Goal: Task Accomplishment & Management: Use online tool/utility

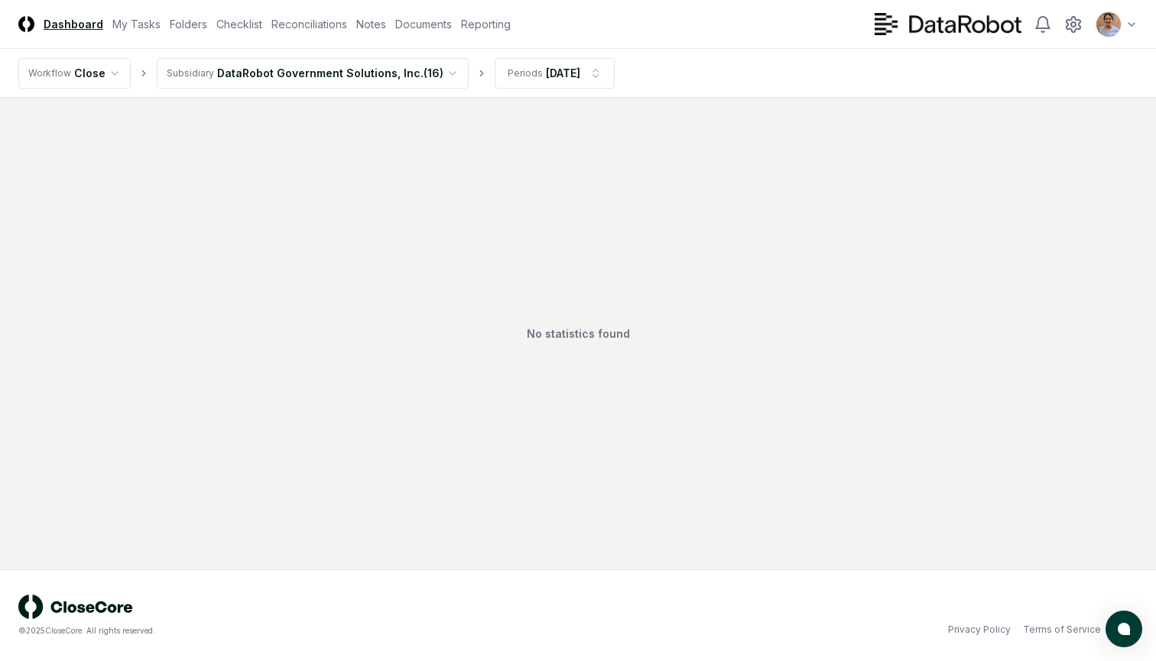
click at [423, 71] on html "CloseCore Dashboard My Tasks Folders Checklist Reconciliations Notes Documents …" at bounding box center [578, 330] width 1156 height 661
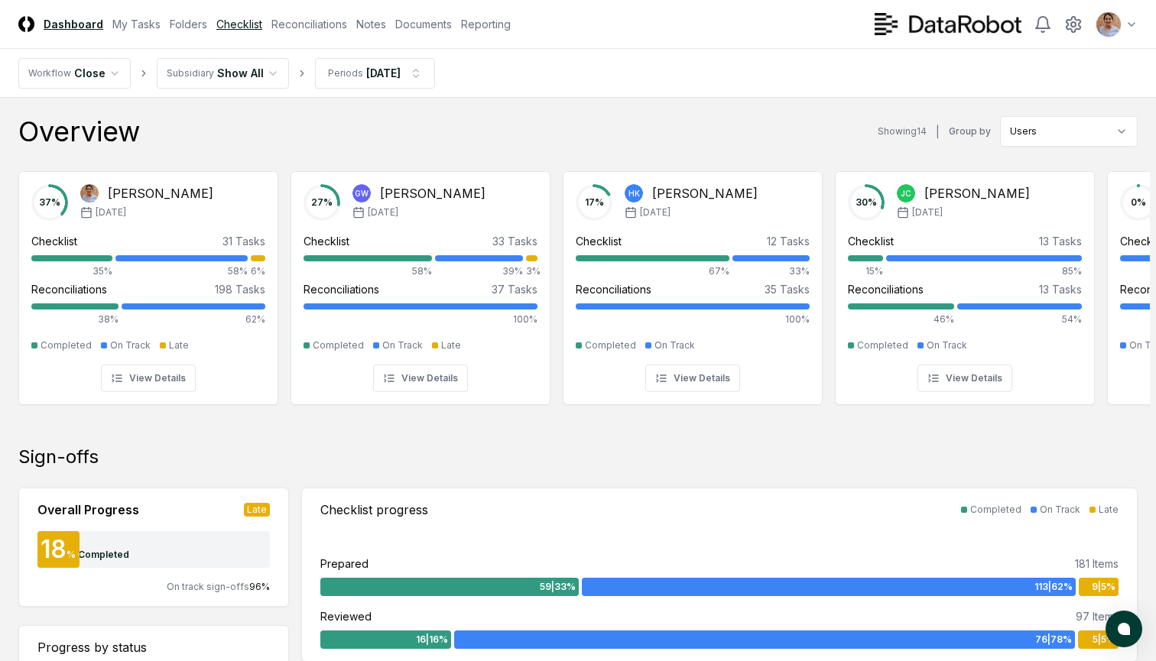
click at [238, 27] on link "Checklist" at bounding box center [239, 24] width 46 height 16
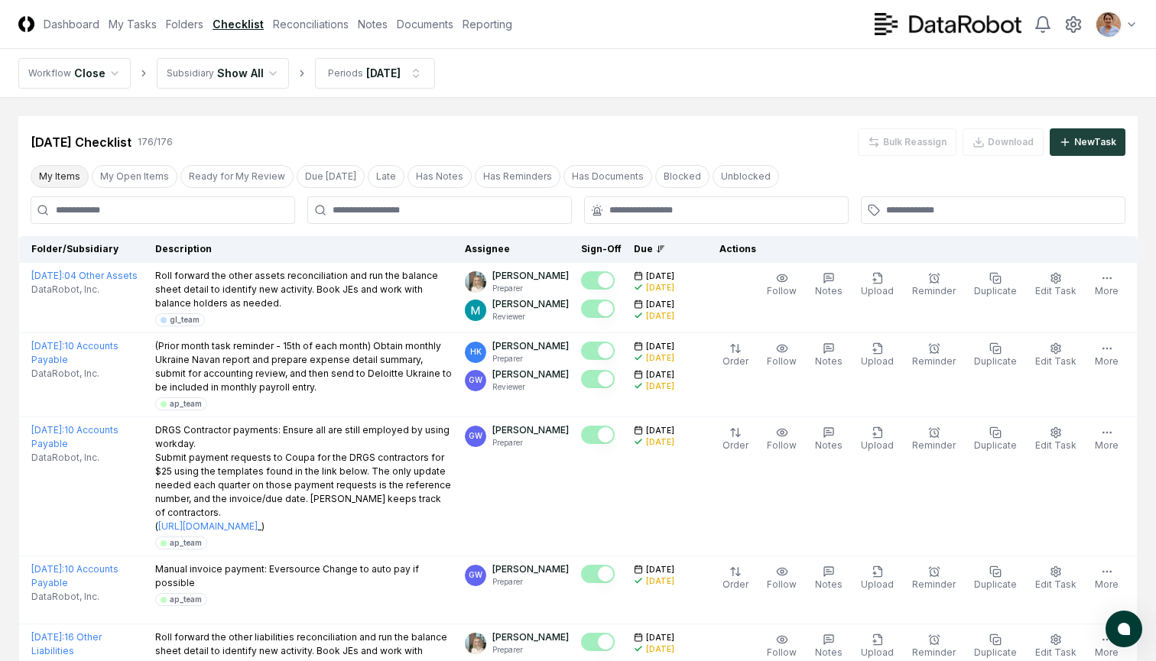
click at [66, 173] on button "My Items" at bounding box center [60, 176] width 58 height 23
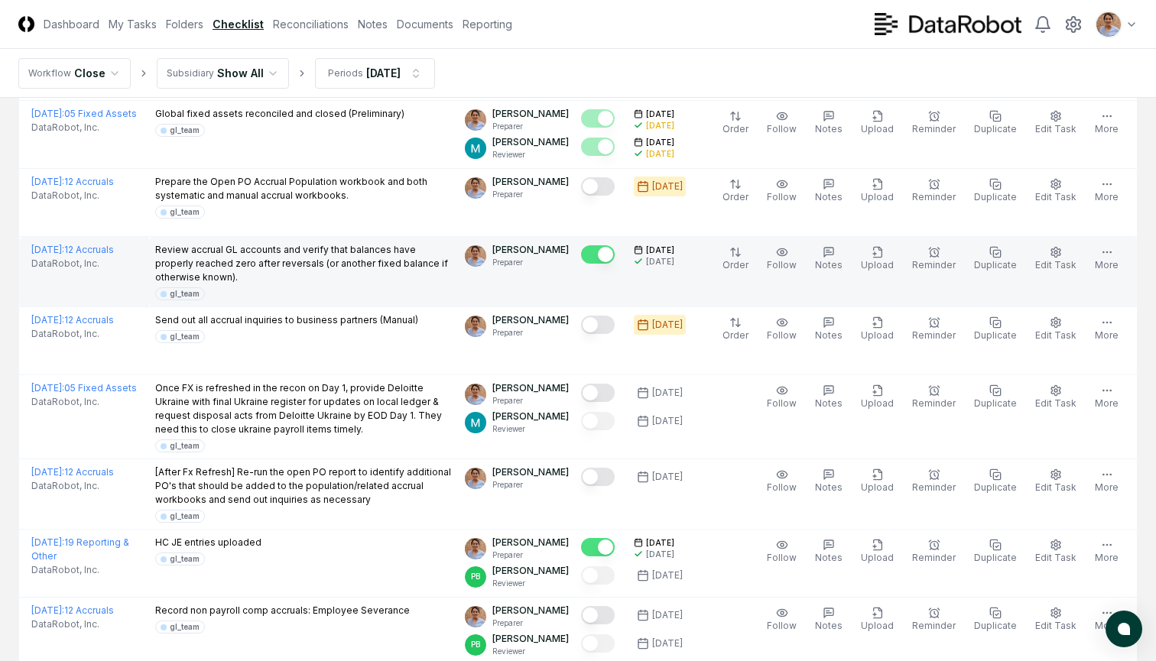
scroll to position [730, 0]
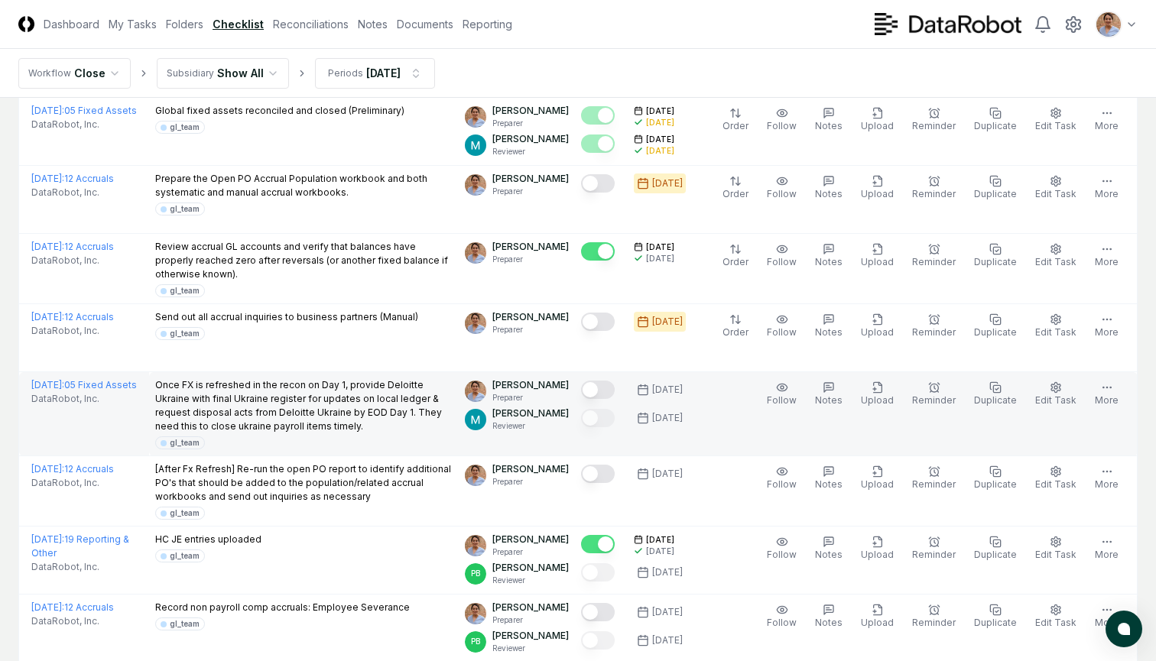
click at [608, 381] on button "Mark complete" at bounding box center [598, 390] width 34 height 18
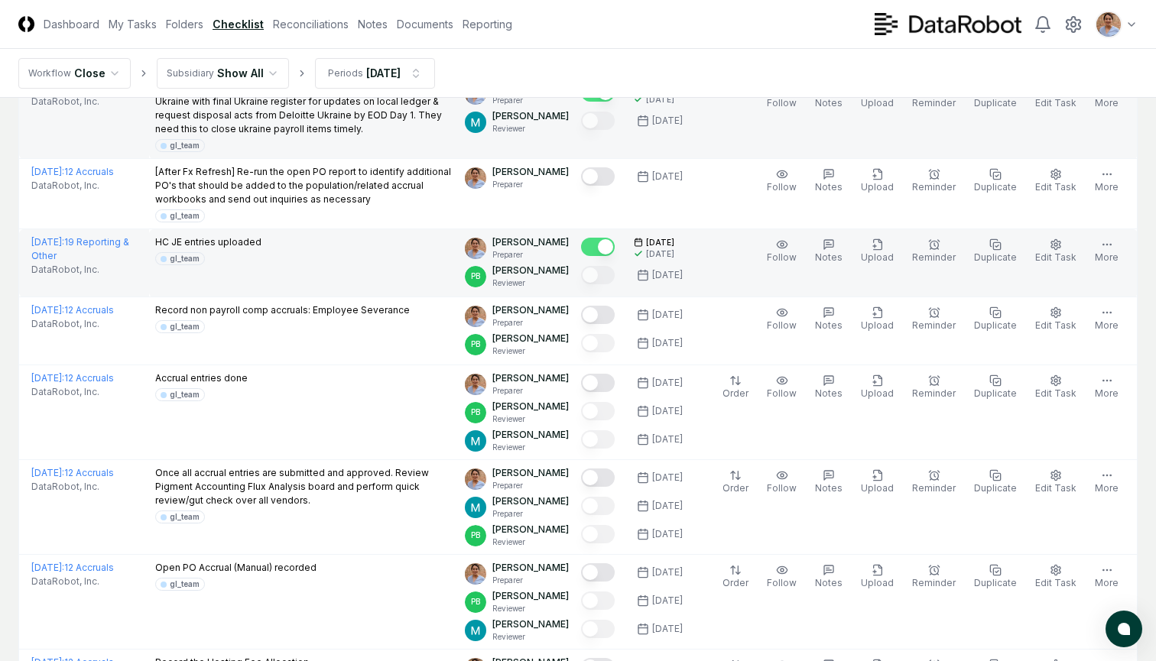
scroll to position [1028, 0]
